Goal: Task Accomplishment & Management: Manage account settings

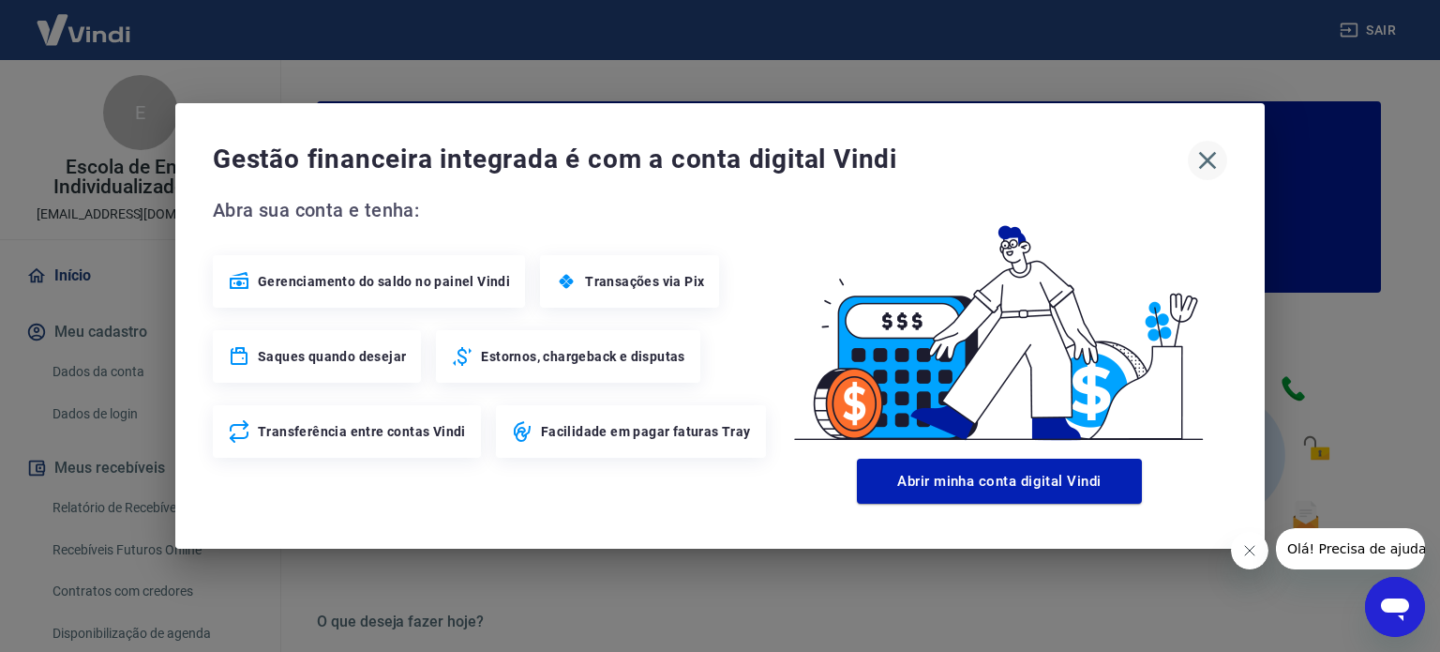
click at [1213, 168] on icon "button" at bounding box center [1208, 160] width 30 height 30
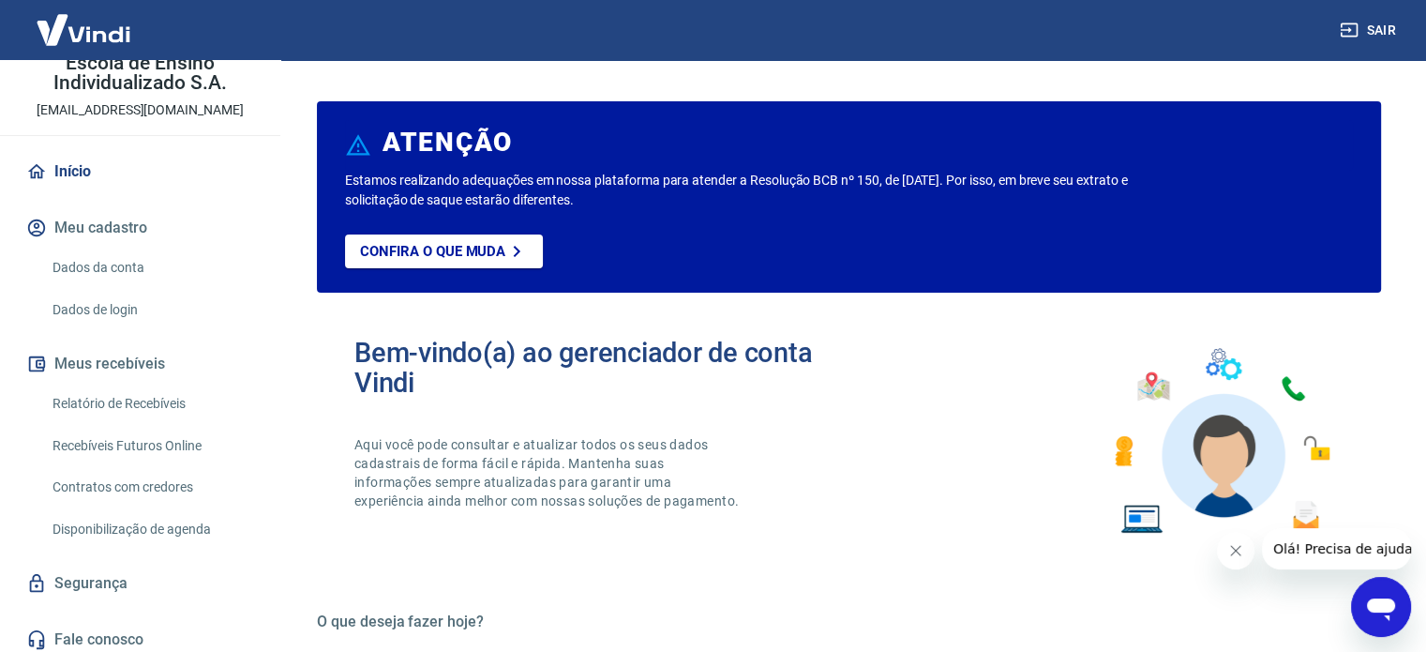
scroll to position [113, 0]
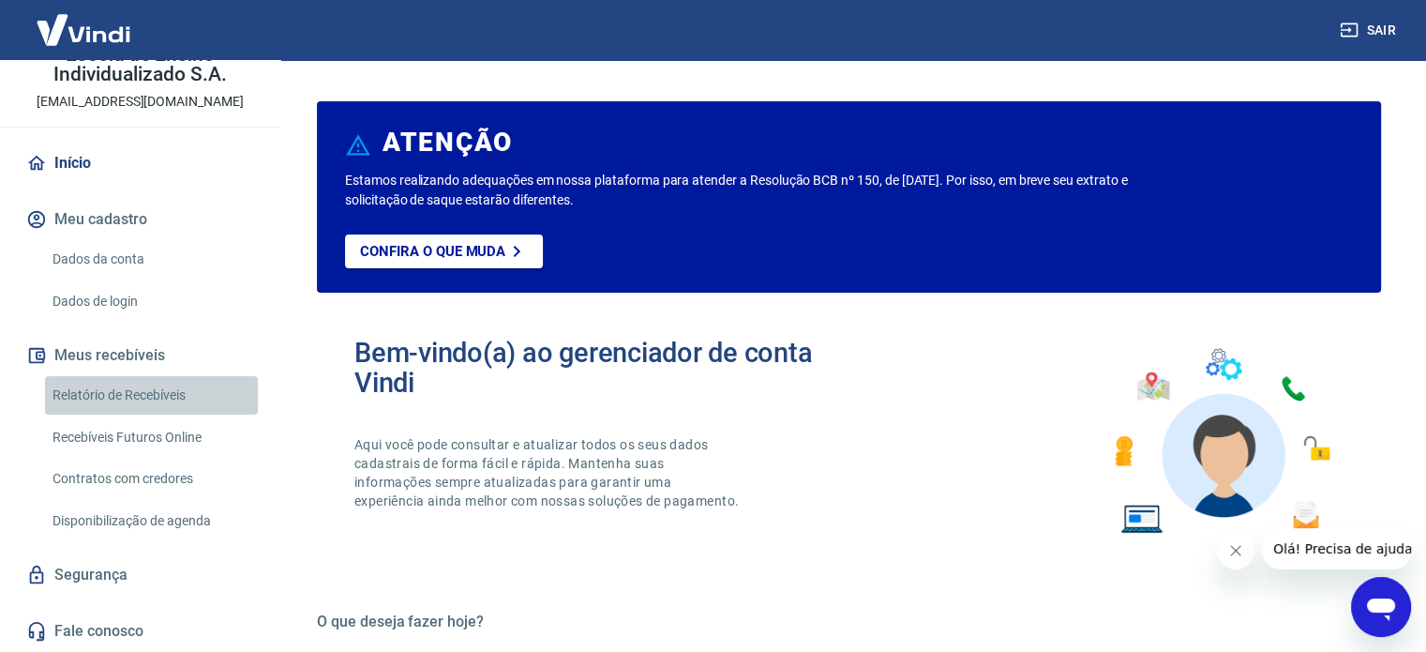
click at [154, 399] on link "Relatório de Recebíveis" at bounding box center [151, 395] width 213 height 38
